Goal: Check status

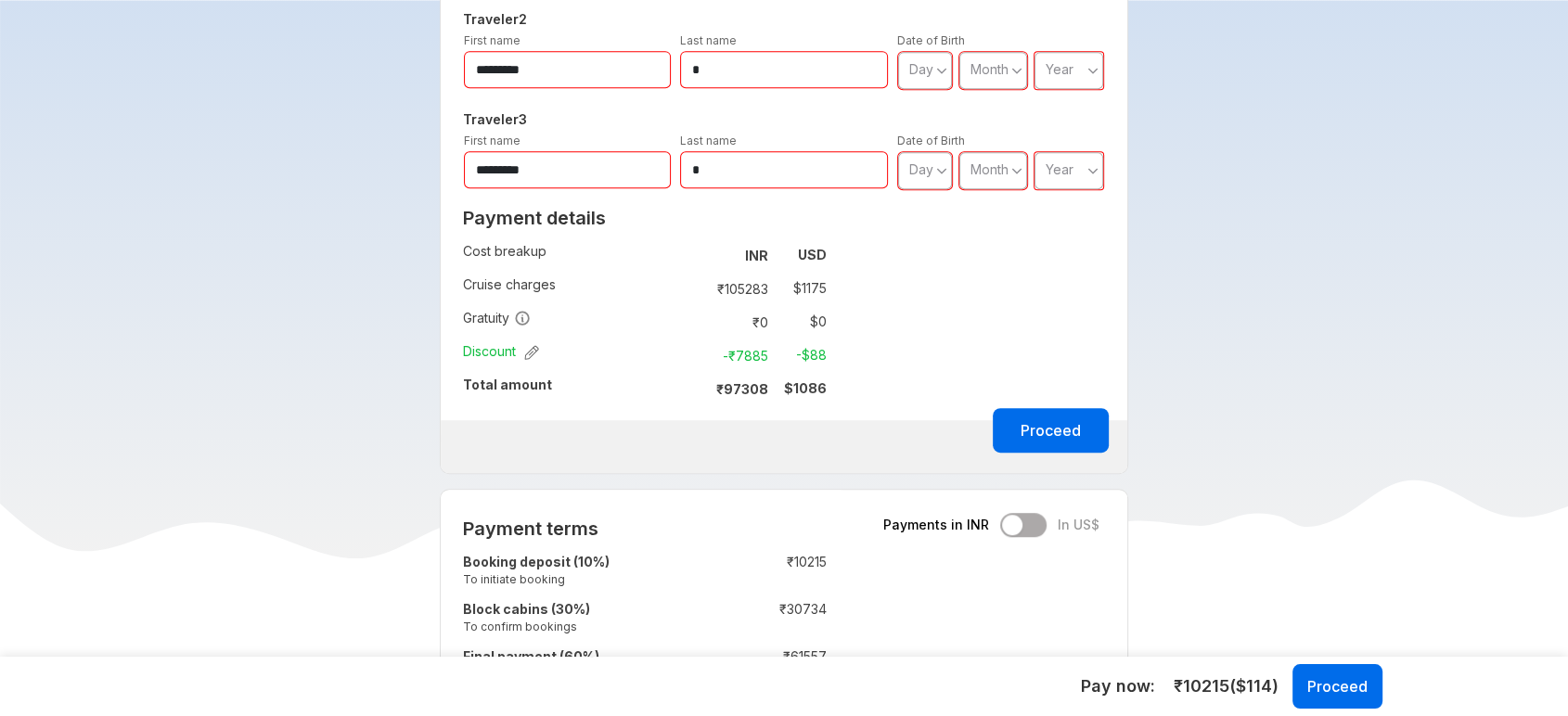
scroll to position [1026, 0]
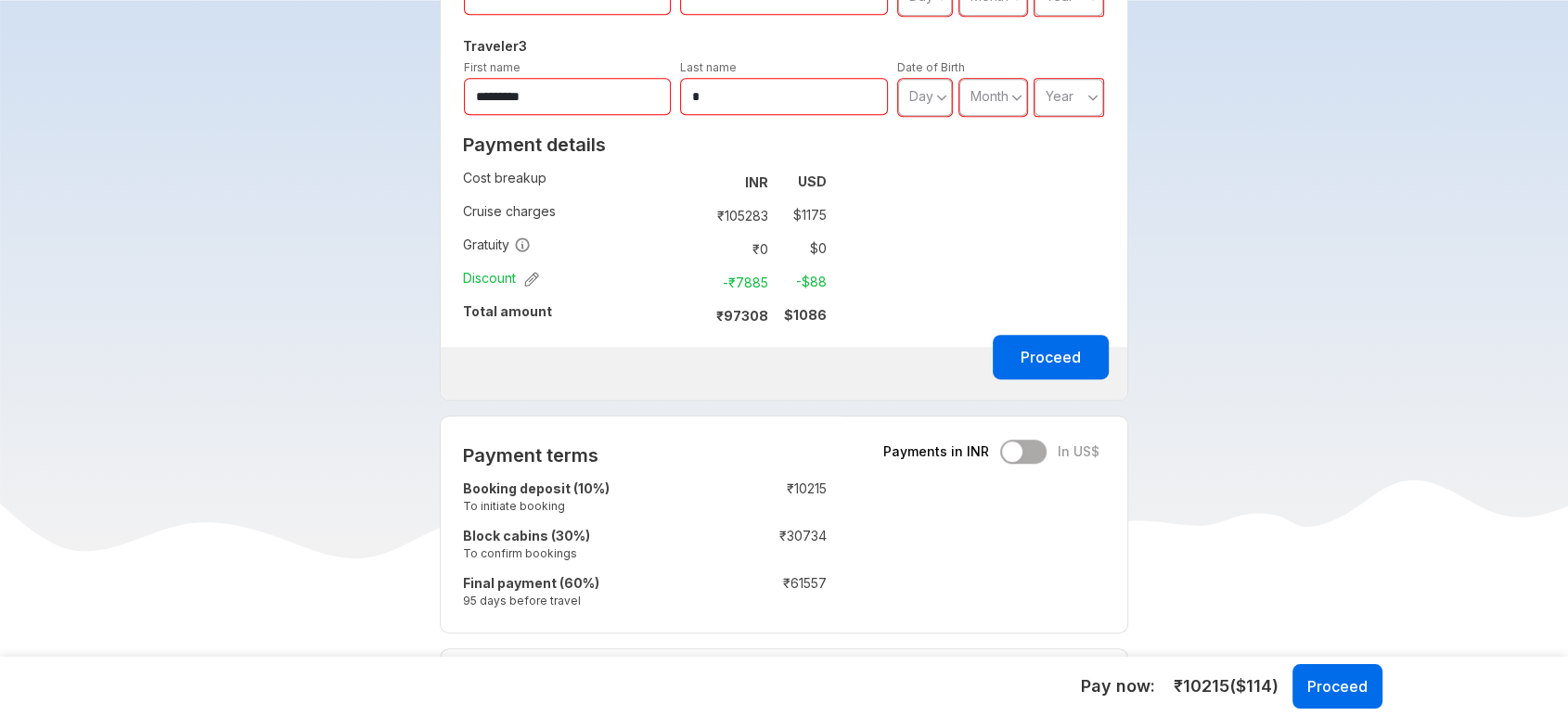
scroll to position [1103, 0]
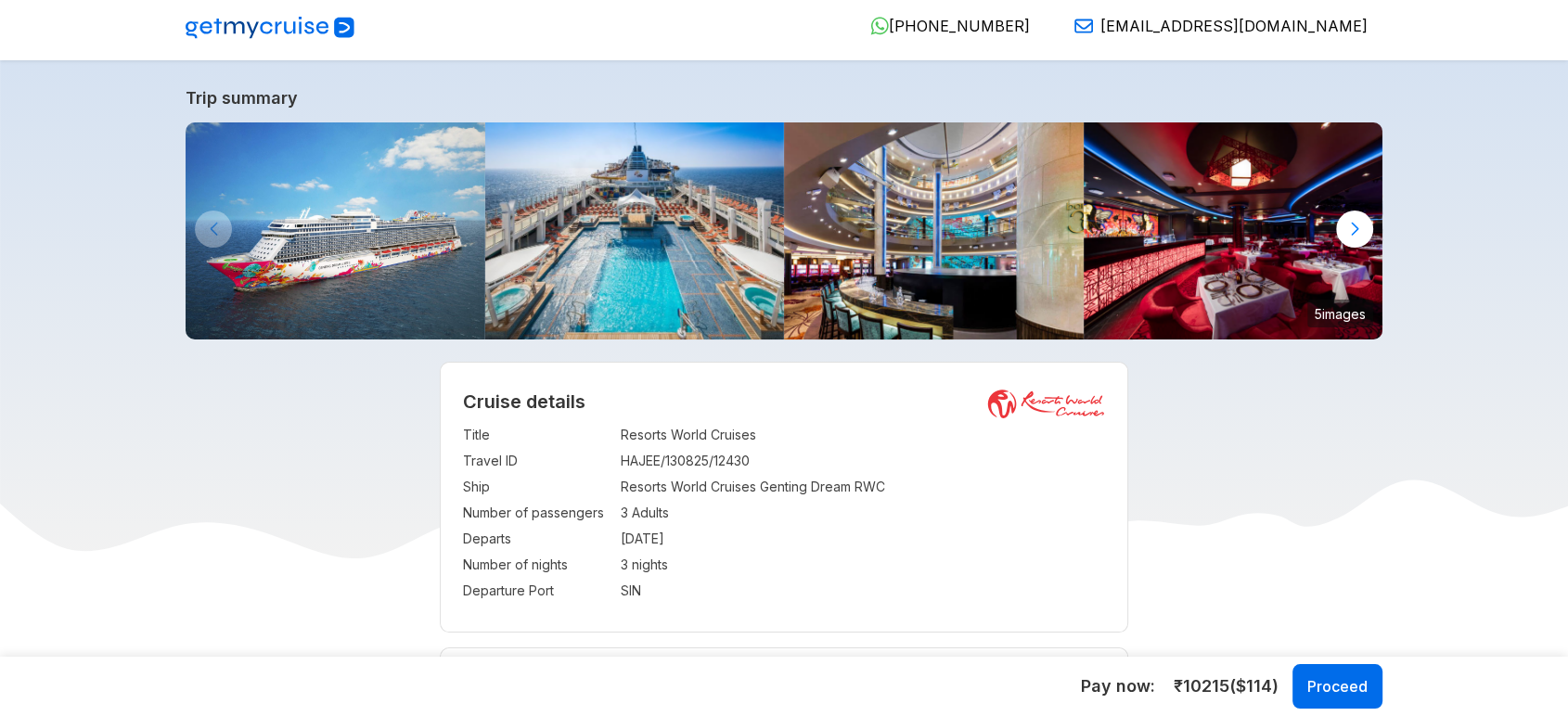
scroll to position [3, 0]
